Goal: Navigation & Orientation: Find specific page/section

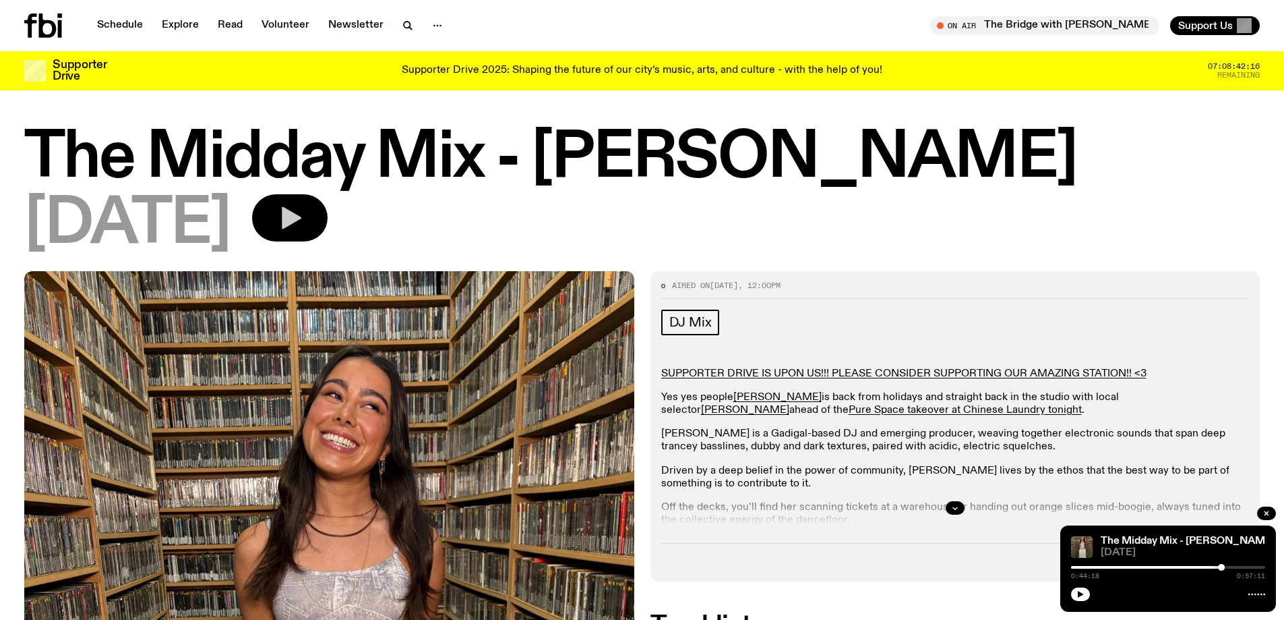
click at [301, 221] on icon "button" at bounding box center [292, 218] width 20 height 22
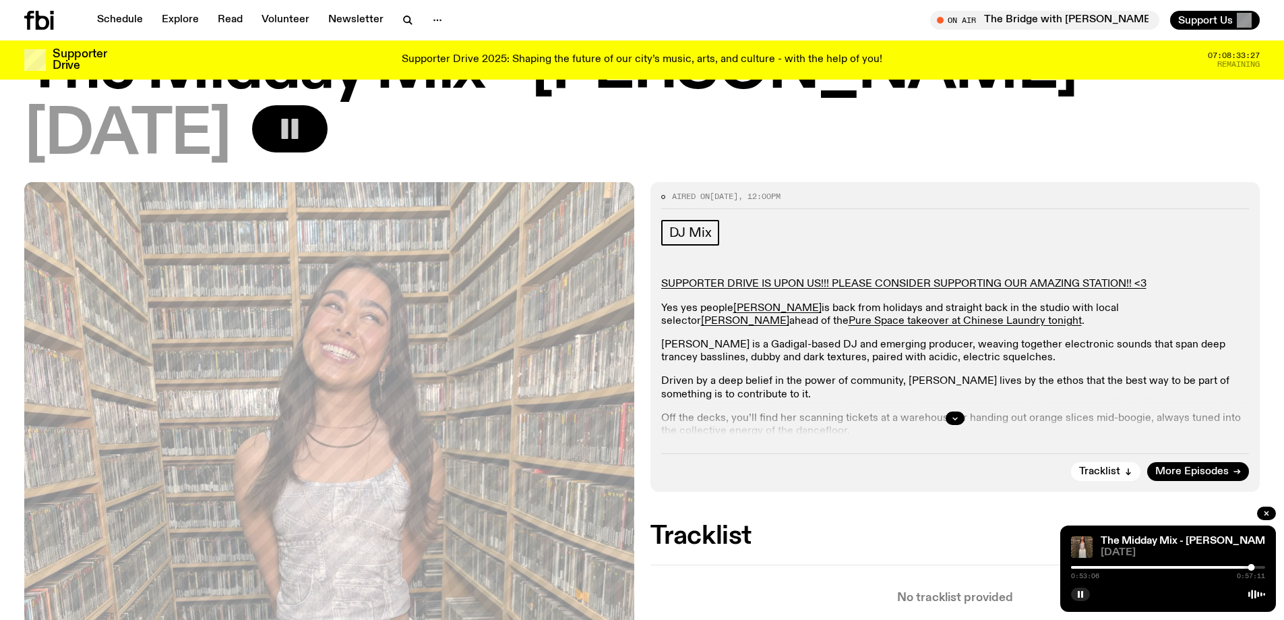
scroll to position [130, 0]
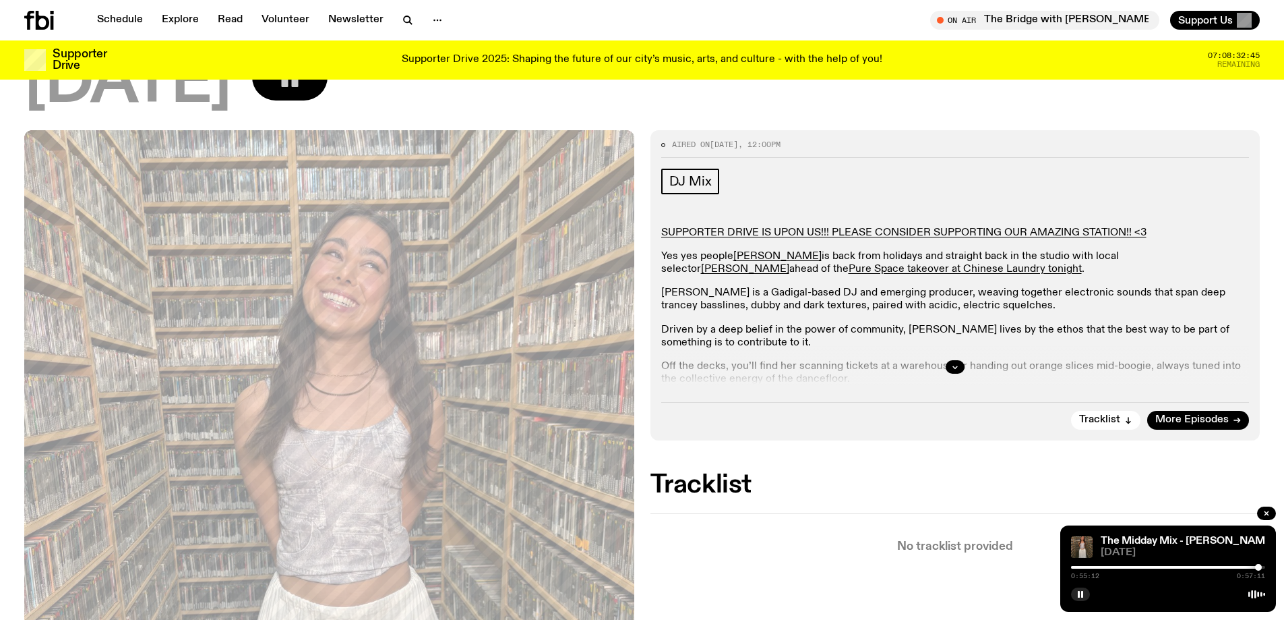
click at [1259, 566] on div at bounding box center [1258, 567] width 7 height 7
click at [107, 20] on link "Schedule" at bounding box center [120, 20] width 62 height 19
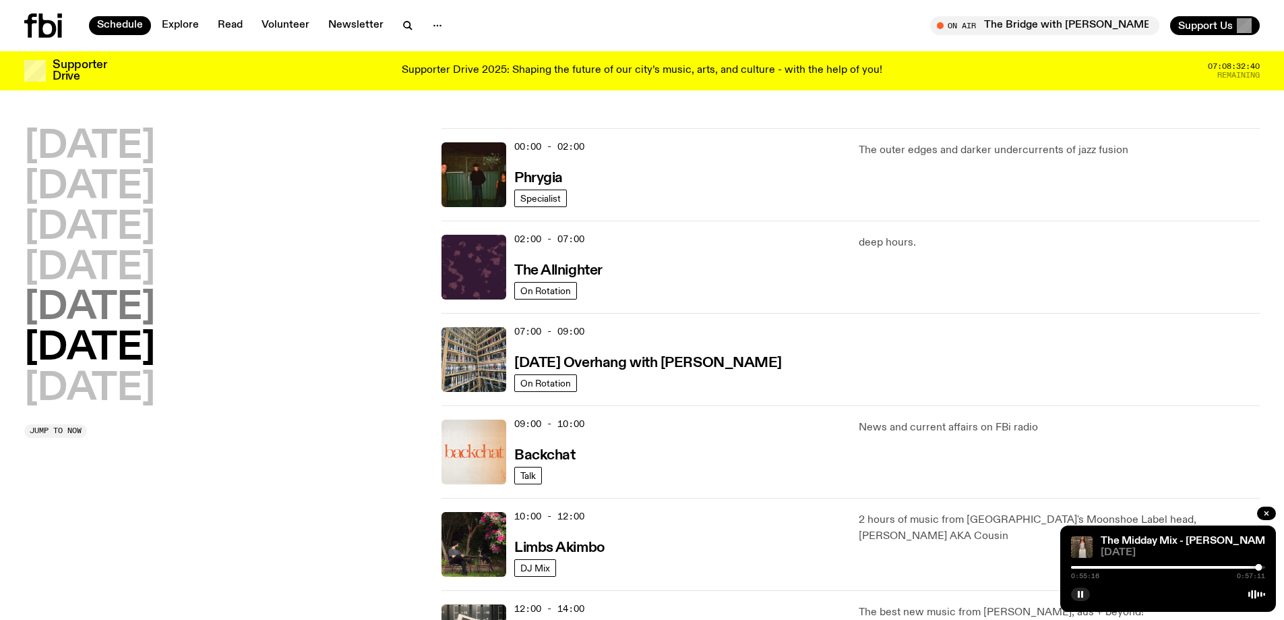
click at [92, 304] on h2 "[DATE]" at bounding box center [89, 308] width 131 height 38
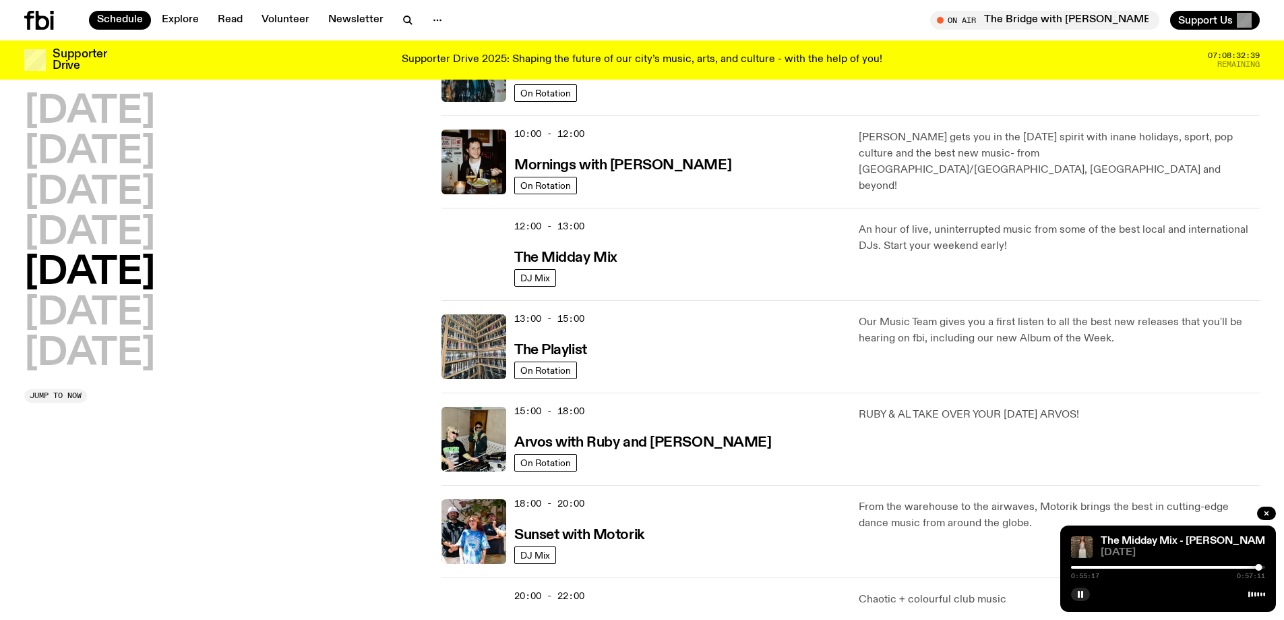
scroll to position [375, 0]
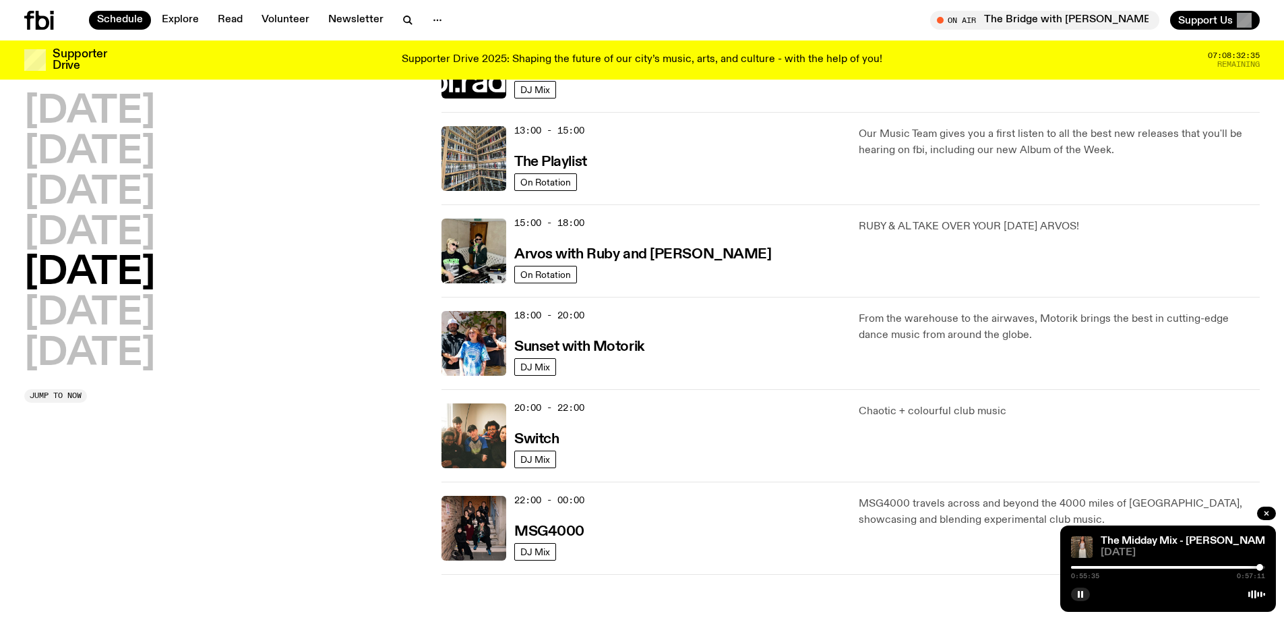
click at [1260, 565] on div at bounding box center [1260, 567] width 7 height 7
click at [605, 337] on link "Sunset with Motorik" at bounding box center [579, 345] width 130 height 17
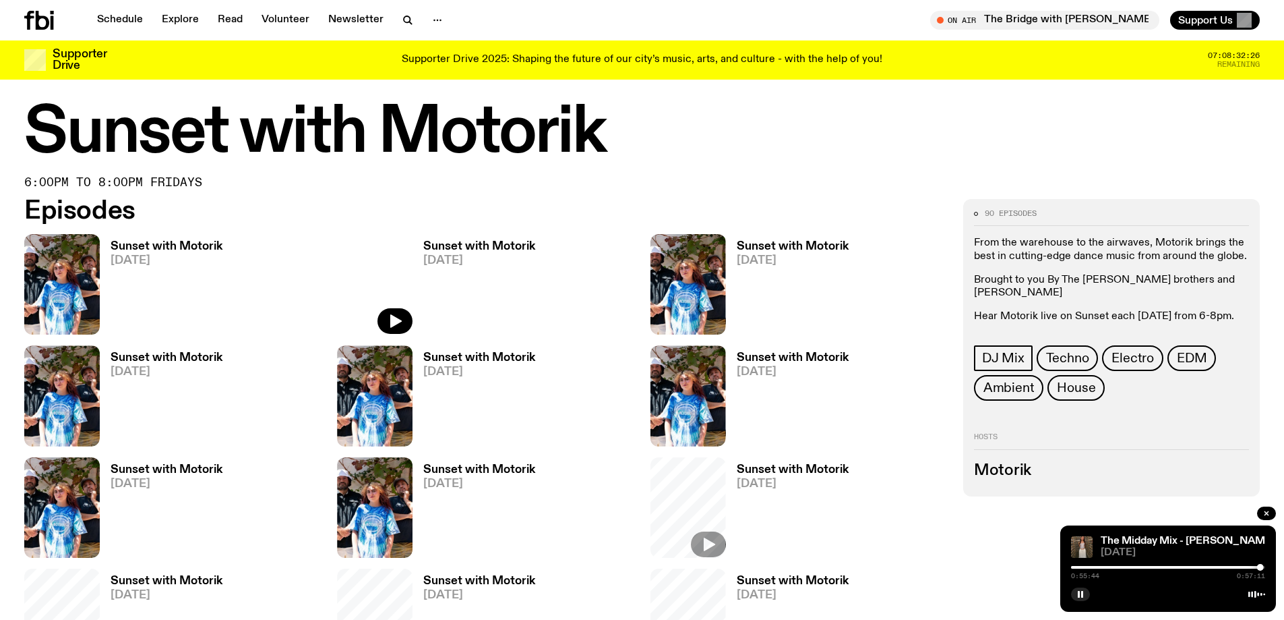
scroll to position [533, 0]
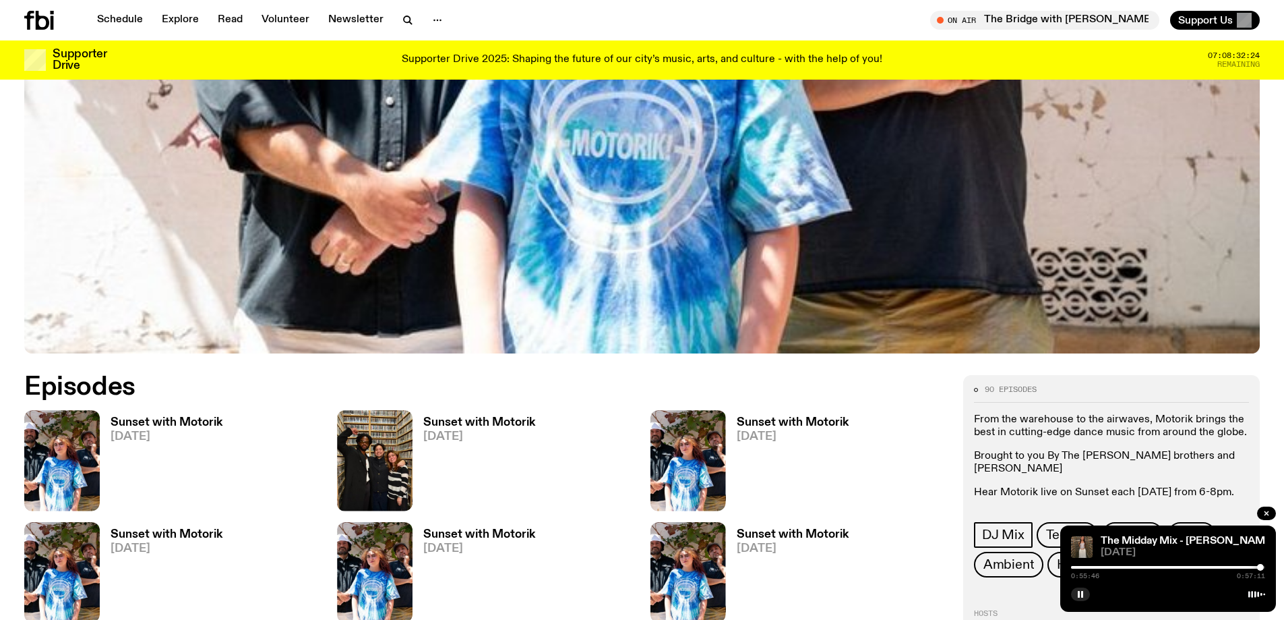
click at [156, 419] on h3 "Sunset with Motorik" at bounding box center [167, 422] width 112 height 11
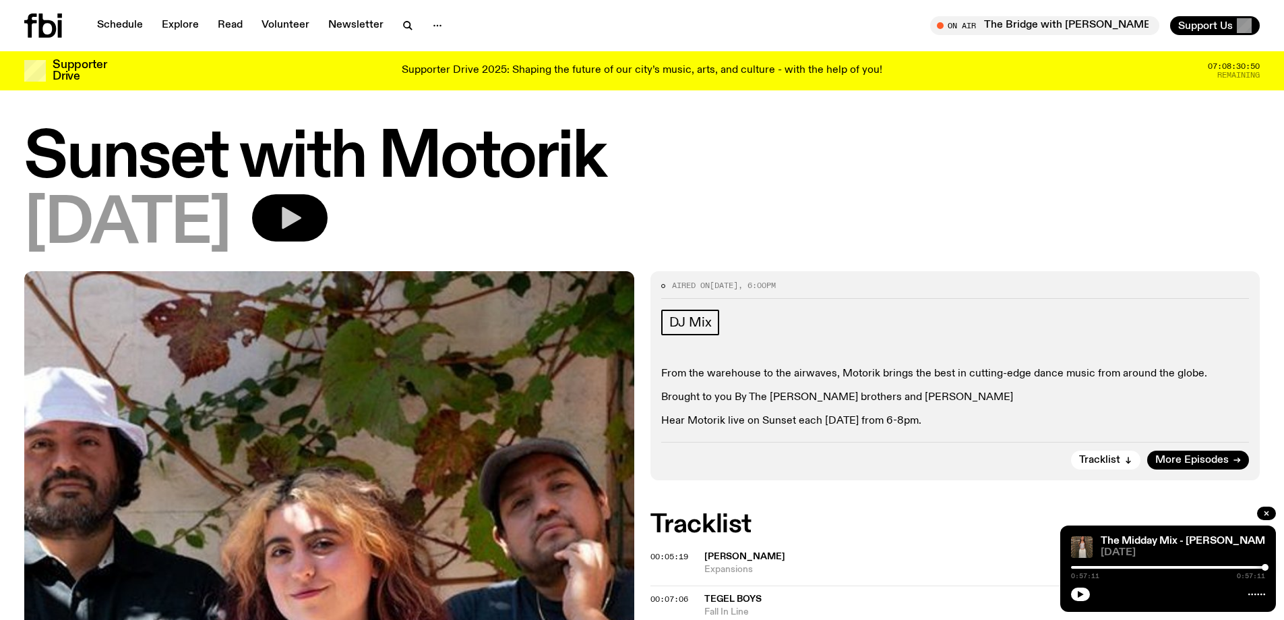
click at [303, 212] on icon "button" at bounding box center [289, 217] width 27 height 27
